Goal: Task Accomplishment & Management: Manage account settings

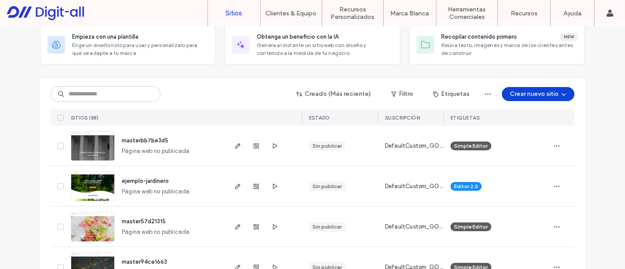
scroll to position [49, 0]
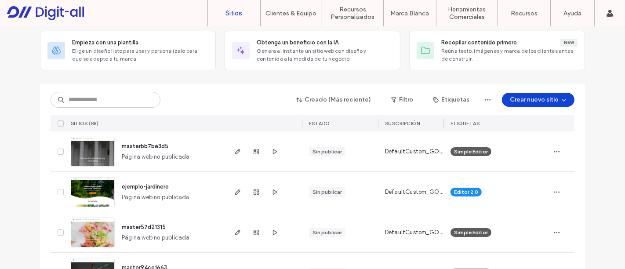
click at [238, 8] on link "Sitios" at bounding box center [234, 13] width 52 height 26
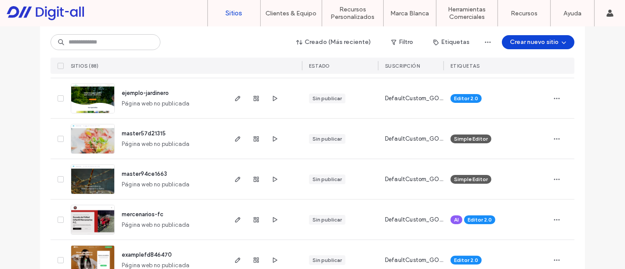
scroll to position [195, 0]
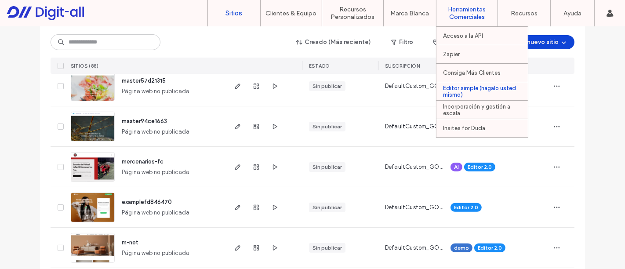
click at [467, 90] on label "Editor simple (hágalo usted mismo)" at bounding box center [485, 91] width 85 height 13
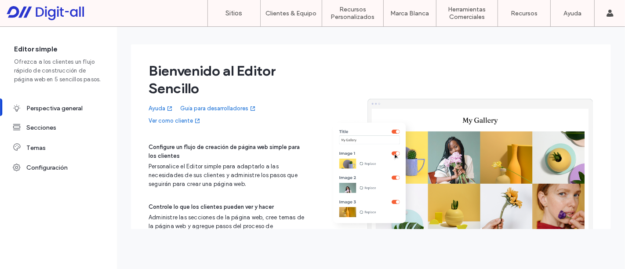
drag, startPoint x: 51, startPoint y: 169, endPoint x: 122, endPoint y: 159, distance: 71.9
click at [51, 169] on div "Configuración" at bounding box center [65, 167] width 78 height 7
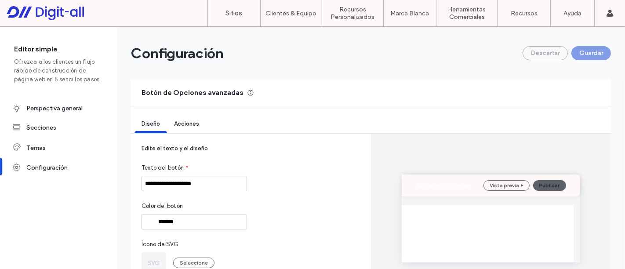
drag, startPoint x: 180, startPoint y: 120, endPoint x: 187, endPoint y: 122, distance: 7.1
click at [180, 120] on span "Acciones" at bounding box center [186, 123] width 25 height 7
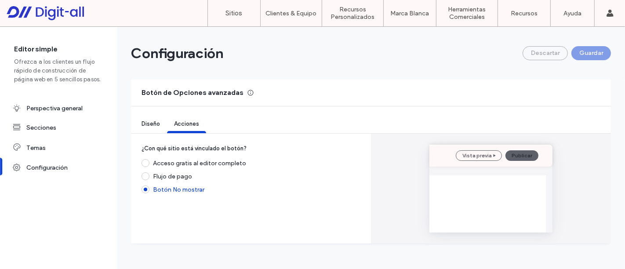
scroll to position [14, 0]
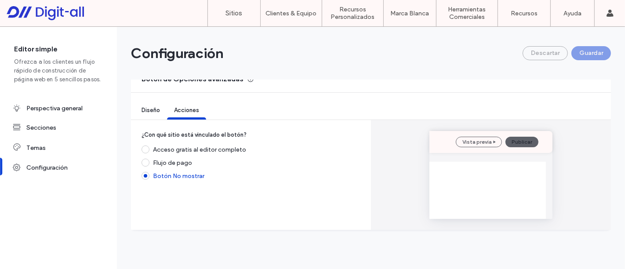
click at [177, 162] on div "Flujo de pago" at bounding box center [172, 162] width 39 height 7
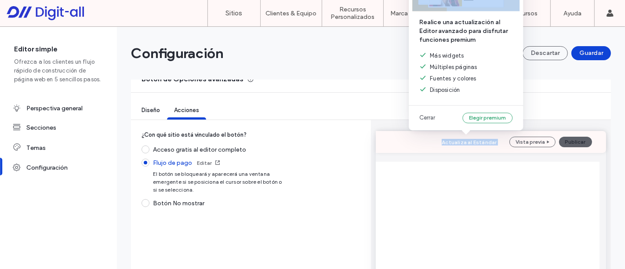
drag, startPoint x: 439, startPoint y: 145, endPoint x: 484, endPoint y: 132, distance: 46.8
click at [484, 132] on body at bounding box center [312, 134] width 625 height 269
click at [147, 150] on span at bounding box center [146, 150] width 8 height 8
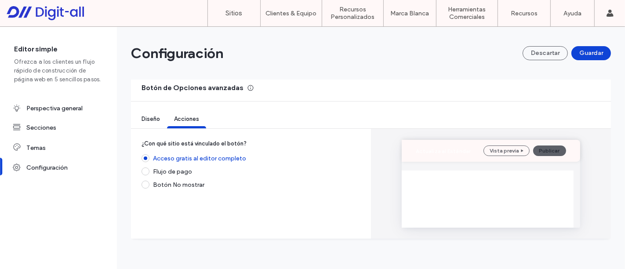
scroll to position [0, 0]
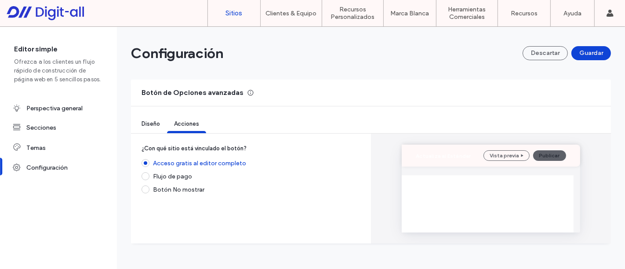
click at [240, 7] on link "Sitios" at bounding box center [234, 13] width 52 height 26
